Goal: Information Seeking & Learning: Find specific fact

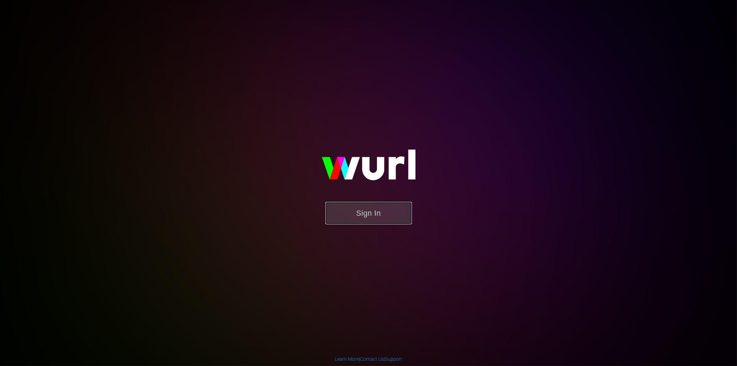
click at [372, 215] on button "Sign In" at bounding box center [369, 213] width 87 height 22
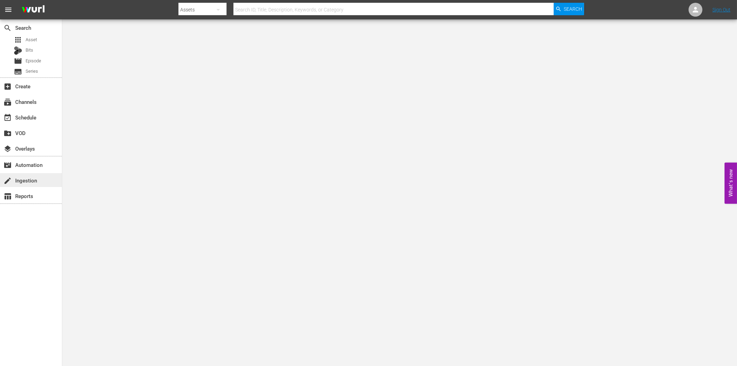
click at [32, 180] on div "create Ingestion" at bounding box center [19, 179] width 39 height 6
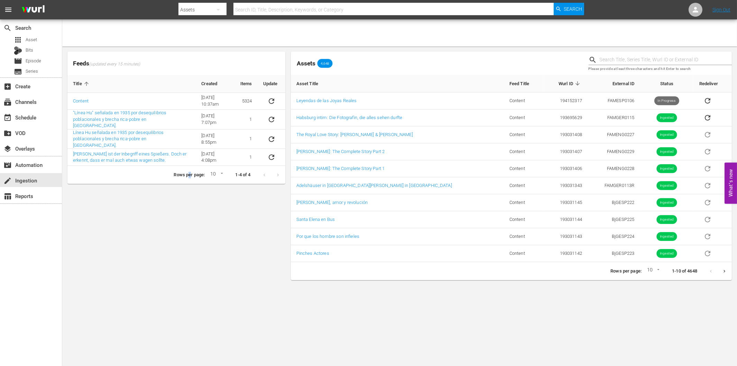
click at [189, 229] on div "Feeds (updated every 15 minutes) Title Created Items Update Content [DATE] 10:3…" at bounding box center [177, 166] width 224 height 234
click at [316, 100] on link "Leyendas de las Joyas Reales" at bounding box center [327, 100] width 61 height 5
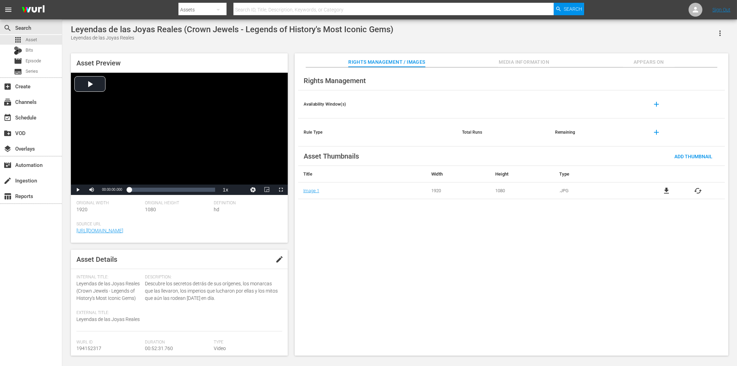
click at [533, 60] on span "Media Information" at bounding box center [524, 62] width 52 height 9
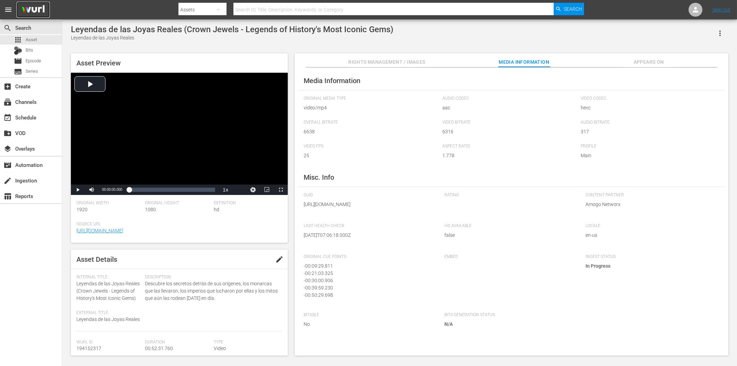
click at [34, 6] on img at bounding box center [33, 10] width 33 height 16
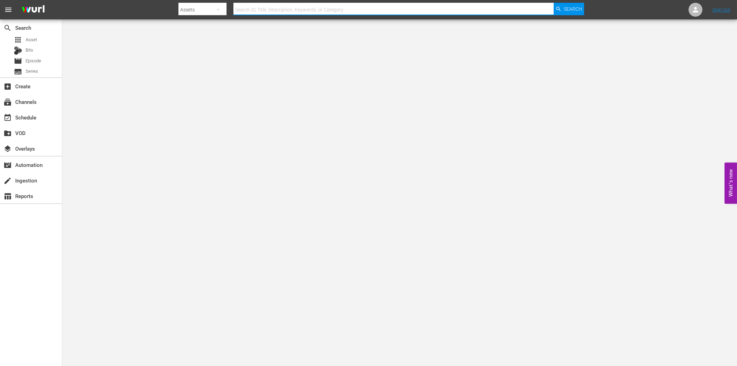
click at [299, 12] on input "text" at bounding box center [394, 9] width 320 height 17
type input "standesgemäß"
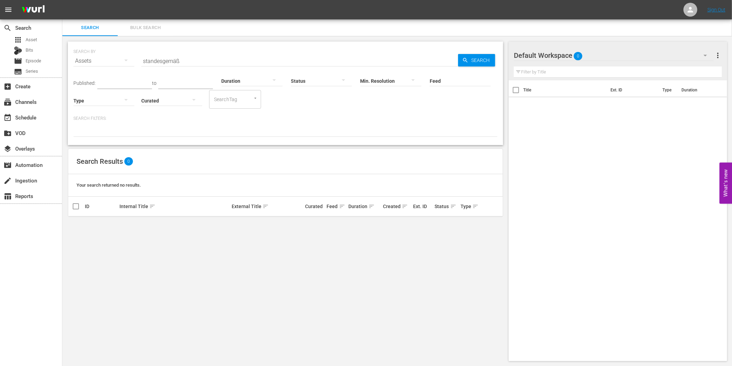
click at [253, 156] on div "Search Results 0" at bounding box center [285, 161] width 434 height 25
click at [188, 264] on div "SEARCH BY Search By Assets Search ID, Title, Description, Keywords, or Category…" at bounding box center [285, 201] width 446 height 330
drag, startPoint x: 133, startPoint y: 259, endPoint x: 71, endPoint y: 210, distance: 78.8
click at [132, 259] on div "SEARCH BY Search By Assets Search ID, Title, Description, Keywords, or Category…" at bounding box center [285, 201] width 446 height 330
click at [32, 178] on div "create Ingestion" at bounding box center [19, 179] width 39 height 6
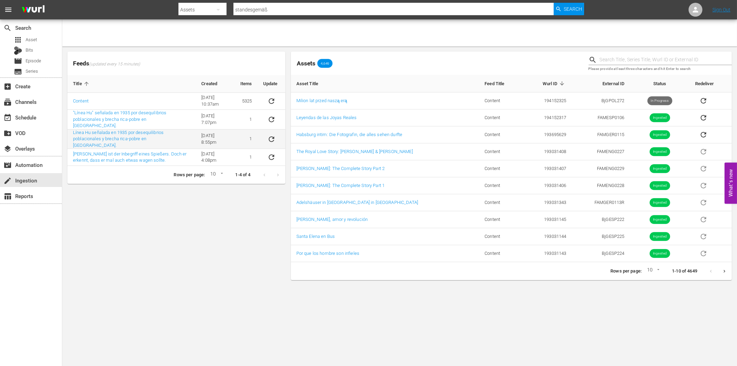
drag, startPoint x: 195, startPoint y: 239, endPoint x: 219, endPoint y: 135, distance: 106.5
click at [194, 238] on div "Feeds (updated every 15 minutes) Title Created Items Update Content 6/8/22 @ 10…" at bounding box center [177, 166] width 224 height 234
click at [272, 9] on input "standesgemäß" at bounding box center [394, 9] width 320 height 17
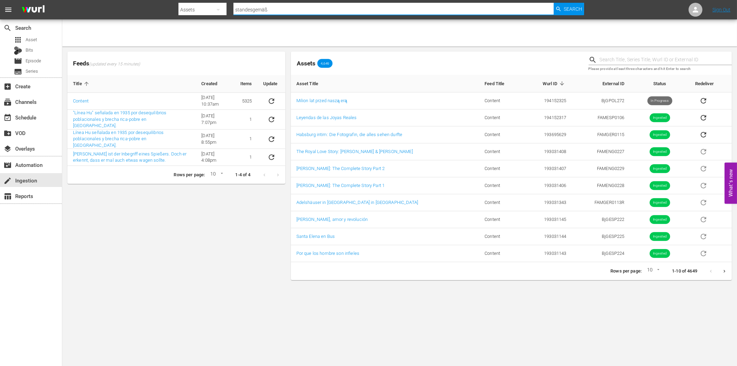
paste input "Milion lat przed naszą erą (One Million B.C.) Polnisch"
type input "Milion lat przed naszą erą (One Million B.C.) Polnisch"
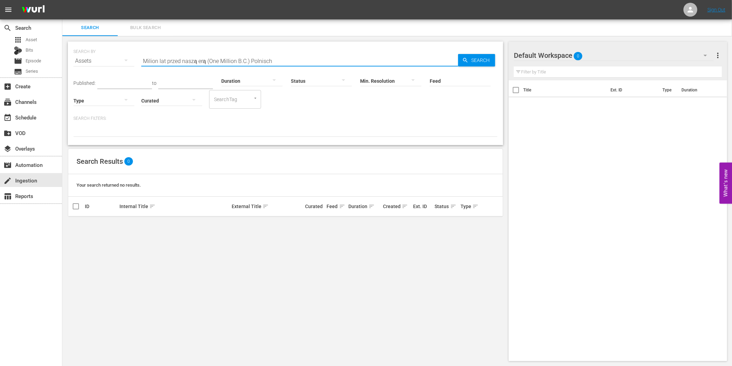
drag, startPoint x: 206, startPoint y: 64, endPoint x: 298, endPoint y: 59, distance: 92.2
click at [298, 59] on input "Milion lat przed naszą erą (One Million B.C.) Polnisch" at bounding box center [299, 61] width 317 height 17
type input "Milion lat przed naszą erą"
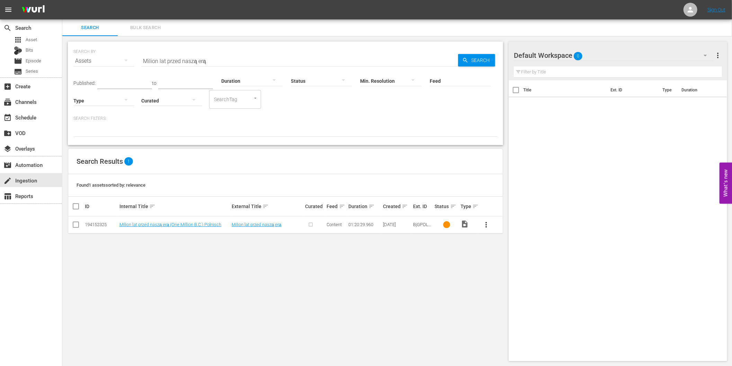
click at [319, 296] on div "SEARCH BY Search By Assets Search ID, Title, Description, Keywords, or Category…" at bounding box center [285, 201] width 446 height 330
